Goal: Task Accomplishment & Management: Manage account settings

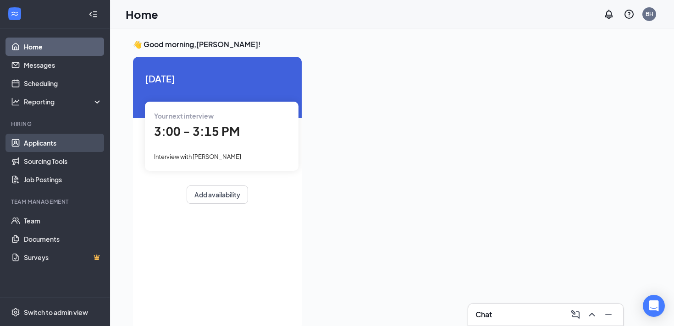
click at [47, 143] on link "Applicants" at bounding box center [63, 143] width 78 height 18
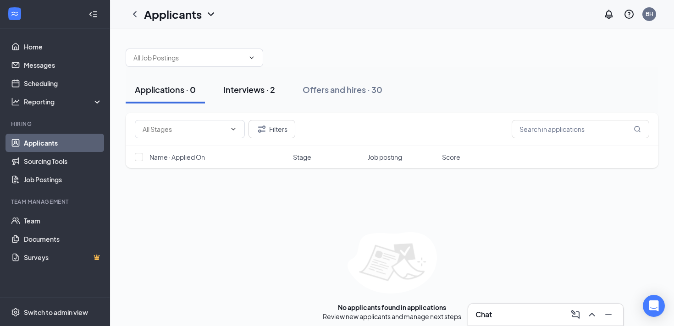
click at [226, 93] on div "Interviews · 2" at bounding box center [249, 89] width 52 height 11
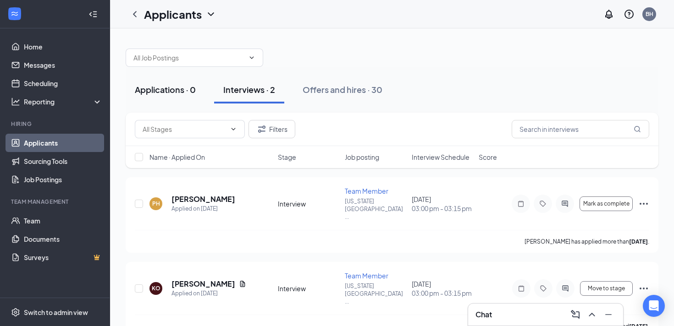
click at [181, 93] on div "Applications · 0" at bounding box center [165, 89] width 61 height 11
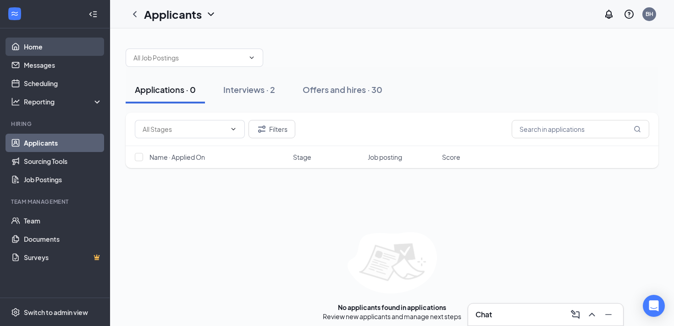
click at [38, 49] on link "Home" at bounding box center [63, 47] width 78 height 18
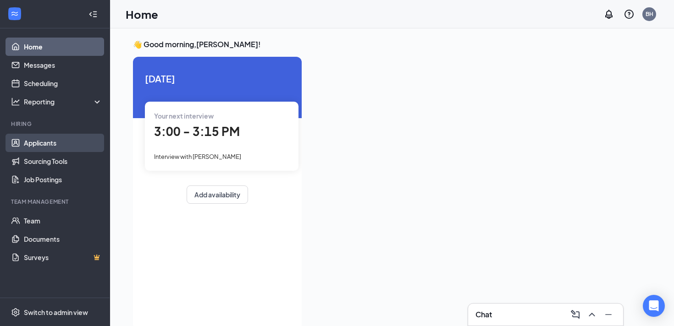
click at [56, 148] on link "Applicants" at bounding box center [63, 143] width 78 height 18
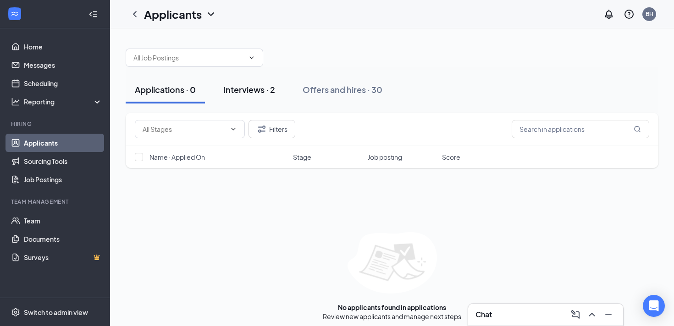
click at [262, 87] on div "Interviews · 2" at bounding box center [249, 89] width 52 height 11
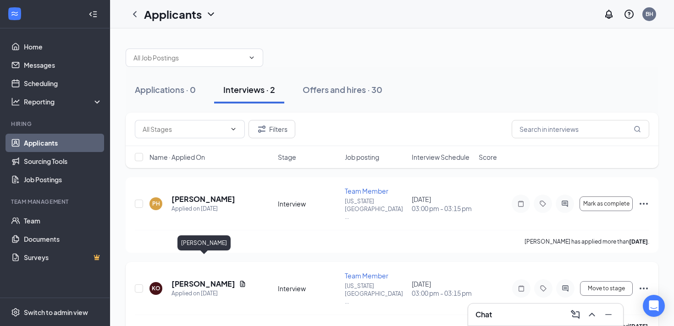
click at [188, 279] on h5 "[PERSON_NAME]" at bounding box center [203, 284] width 64 height 10
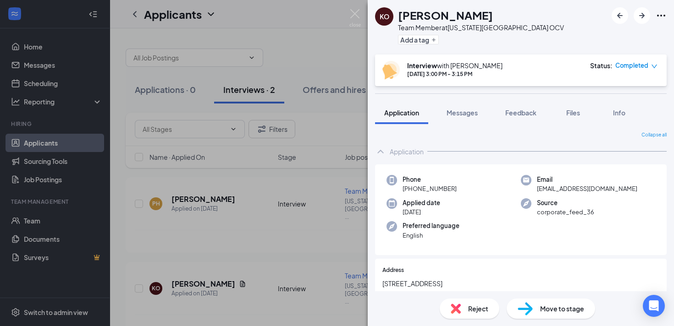
click at [526, 309] on img at bounding box center [524, 308] width 15 height 13
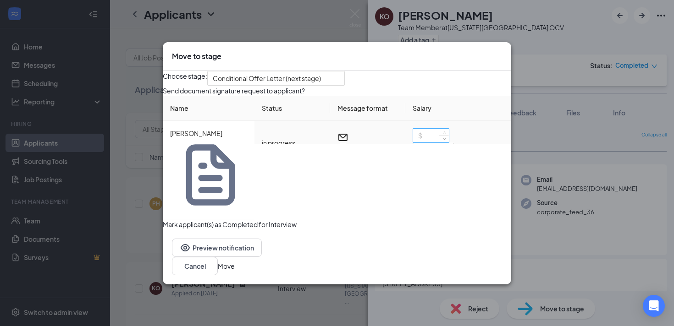
click at [429, 142] on input at bounding box center [431, 136] width 36 height 14
type input "17"
click at [235, 261] on button "Move" at bounding box center [226, 266] width 17 height 10
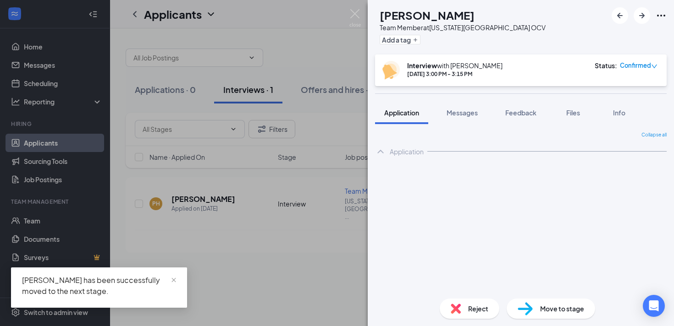
click at [249, 224] on div "PH [PERSON_NAME] Team Member at [US_STATE][GEOGRAPHIC_DATA] OCV Add a tag Inter…" at bounding box center [337, 163] width 674 height 326
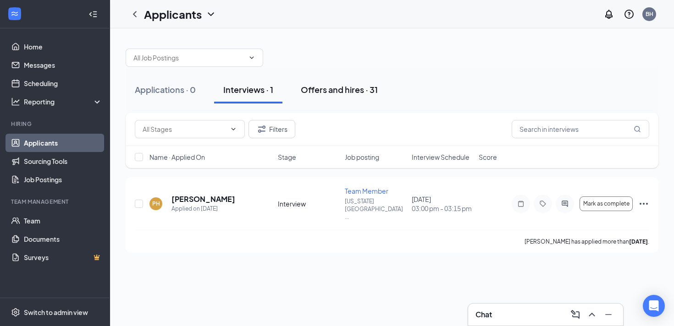
click at [329, 86] on div "Offers and hires · 31" at bounding box center [339, 89] width 77 height 11
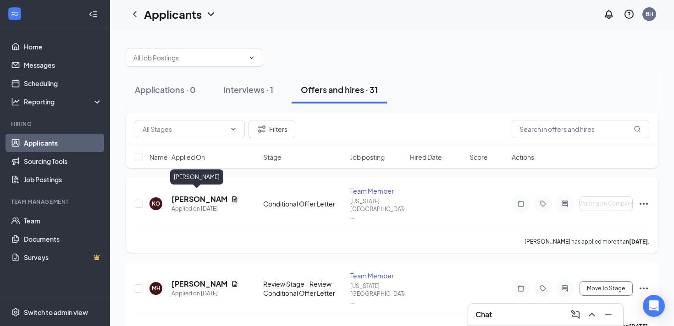
click at [175, 196] on h5 "[PERSON_NAME]" at bounding box center [199, 199] width 56 height 10
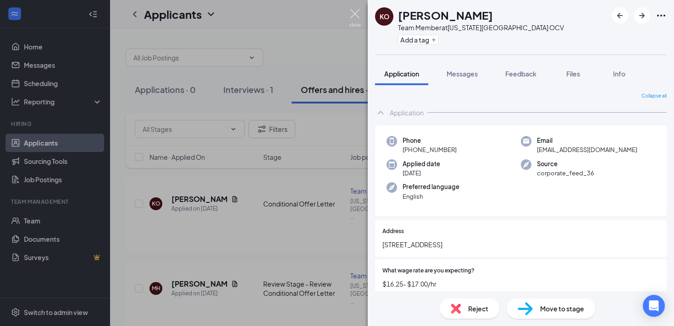
click at [353, 17] on img at bounding box center [354, 18] width 11 height 18
